Goal: Task Accomplishment & Management: Use online tool/utility

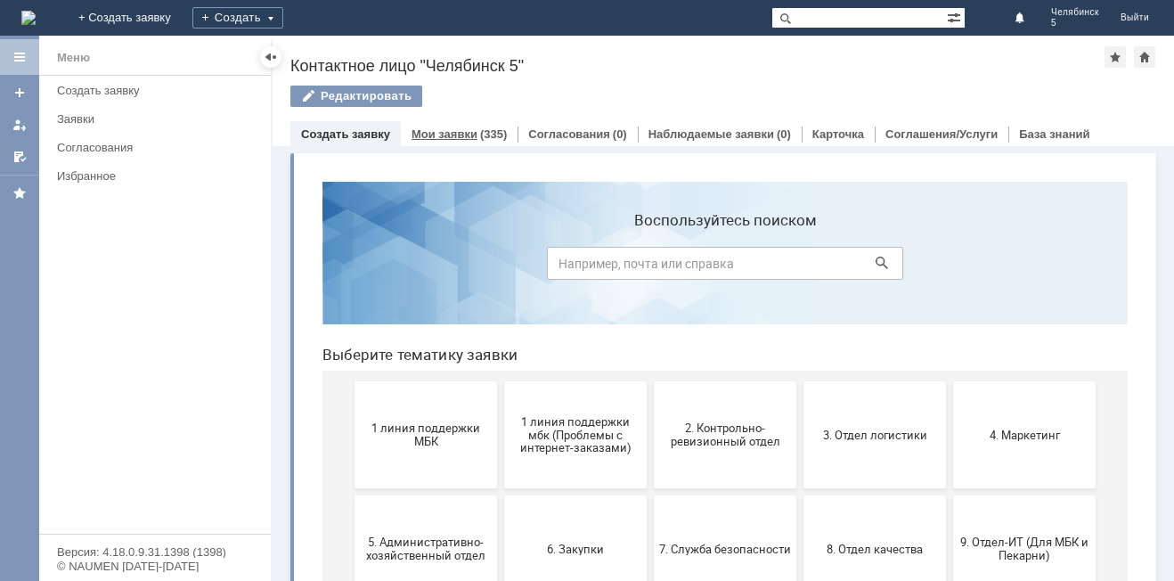
click at [454, 135] on link "Мои заявки" at bounding box center [445, 133] width 66 height 13
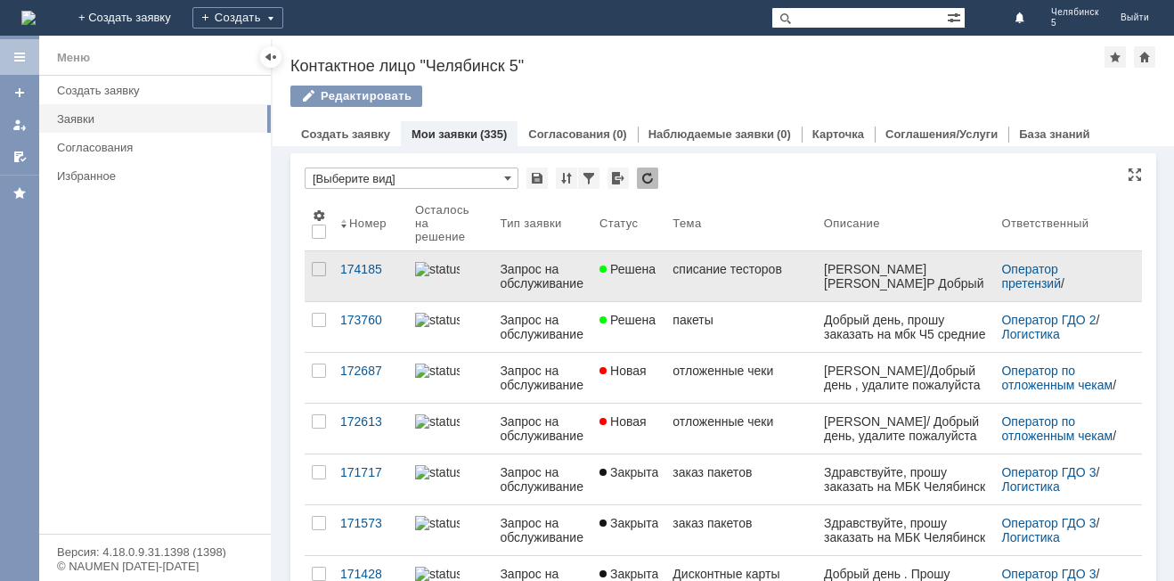
click at [592, 277] on link "Запрос на обслуживание" at bounding box center [543, 276] width 100 height 50
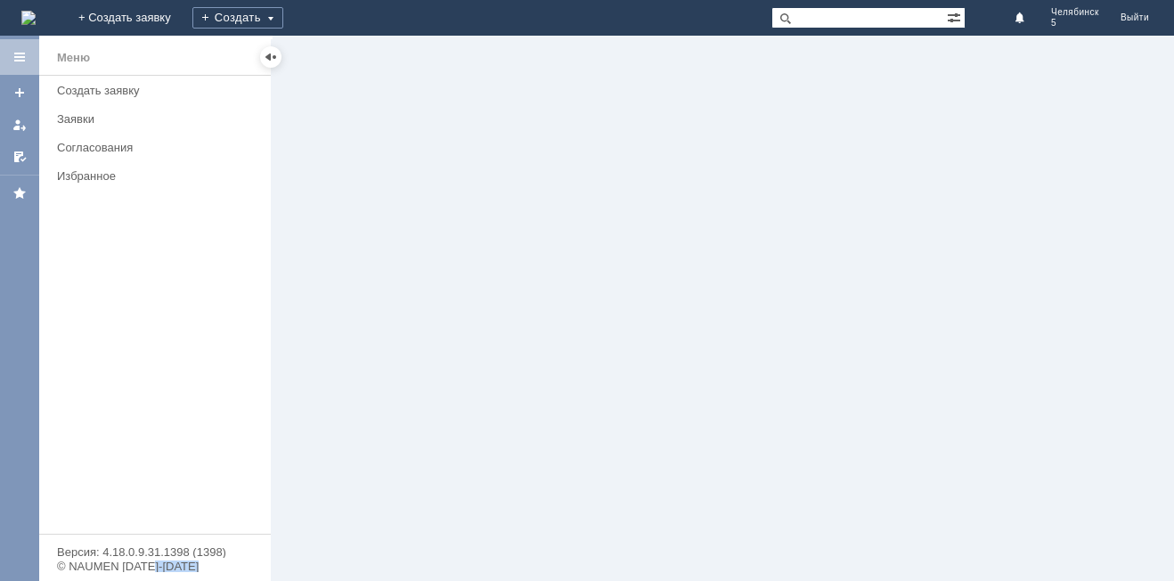
click at [597, 277] on div at bounding box center [724, 308] width 902 height 545
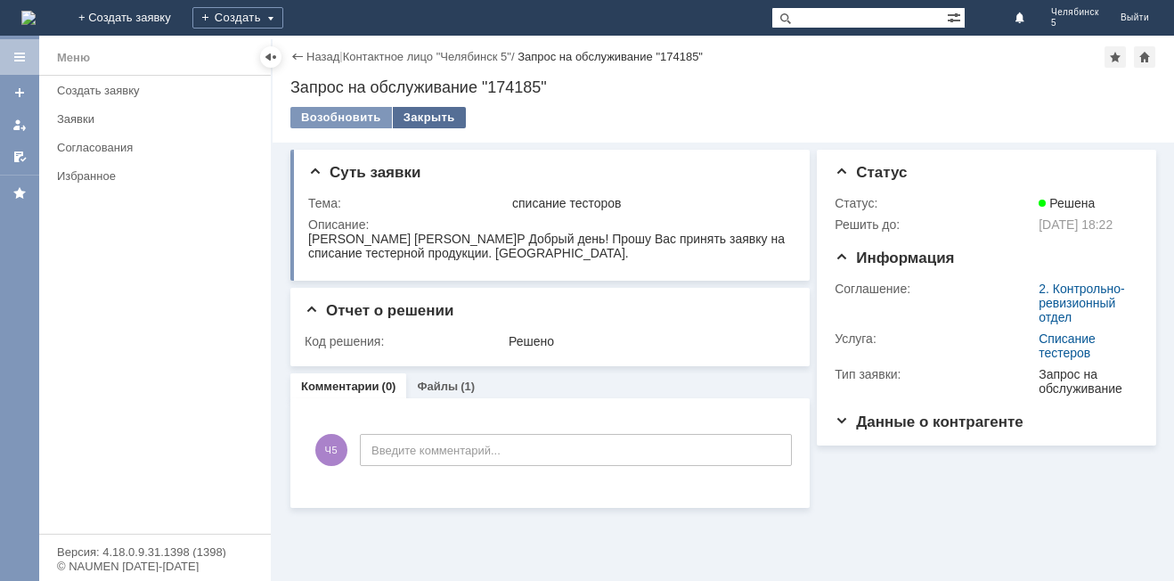
click at [430, 114] on div "Закрыть" at bounding box center [429, 117] width 73 height 21
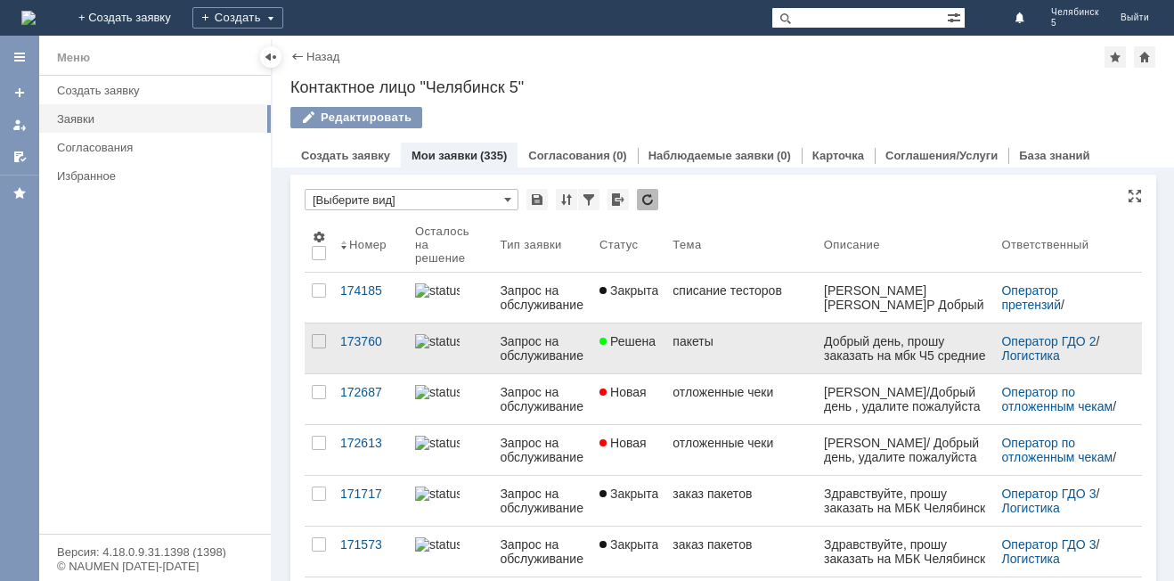
click at [656, 345] on span "Решена" at bounding box center [628, 341] width 56 height 14
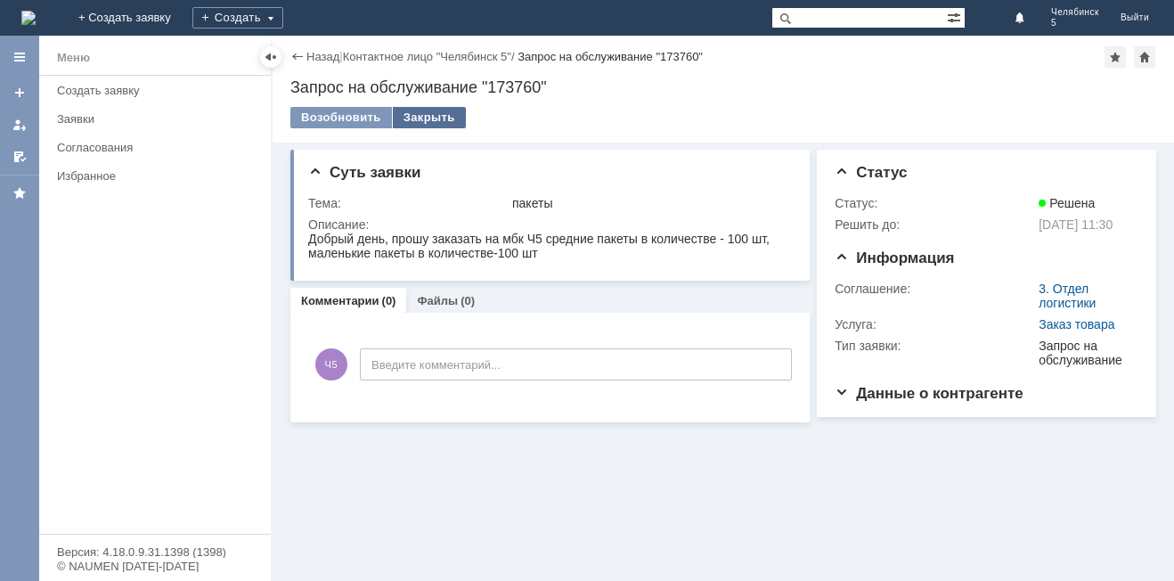
click at [426, 118] on div "Закрыть" at bounding box center [429, 117] width 73 height 21
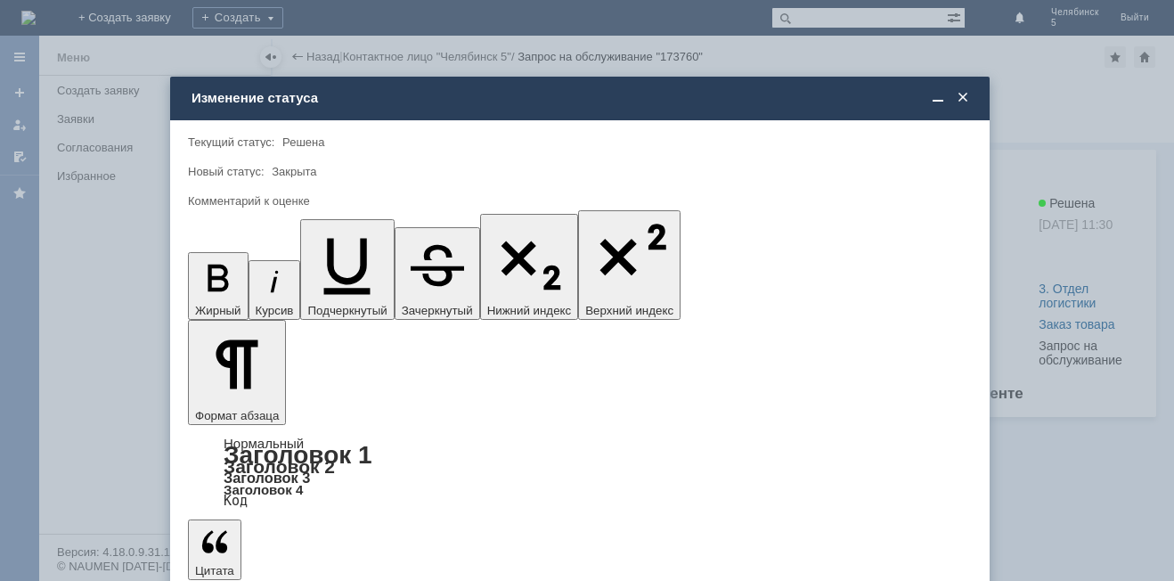
click at [961, 93] on span at bounding box center [963, 98] width 18 height 16
